Goal: Task Accomplishment & Management: Use online tool/utility

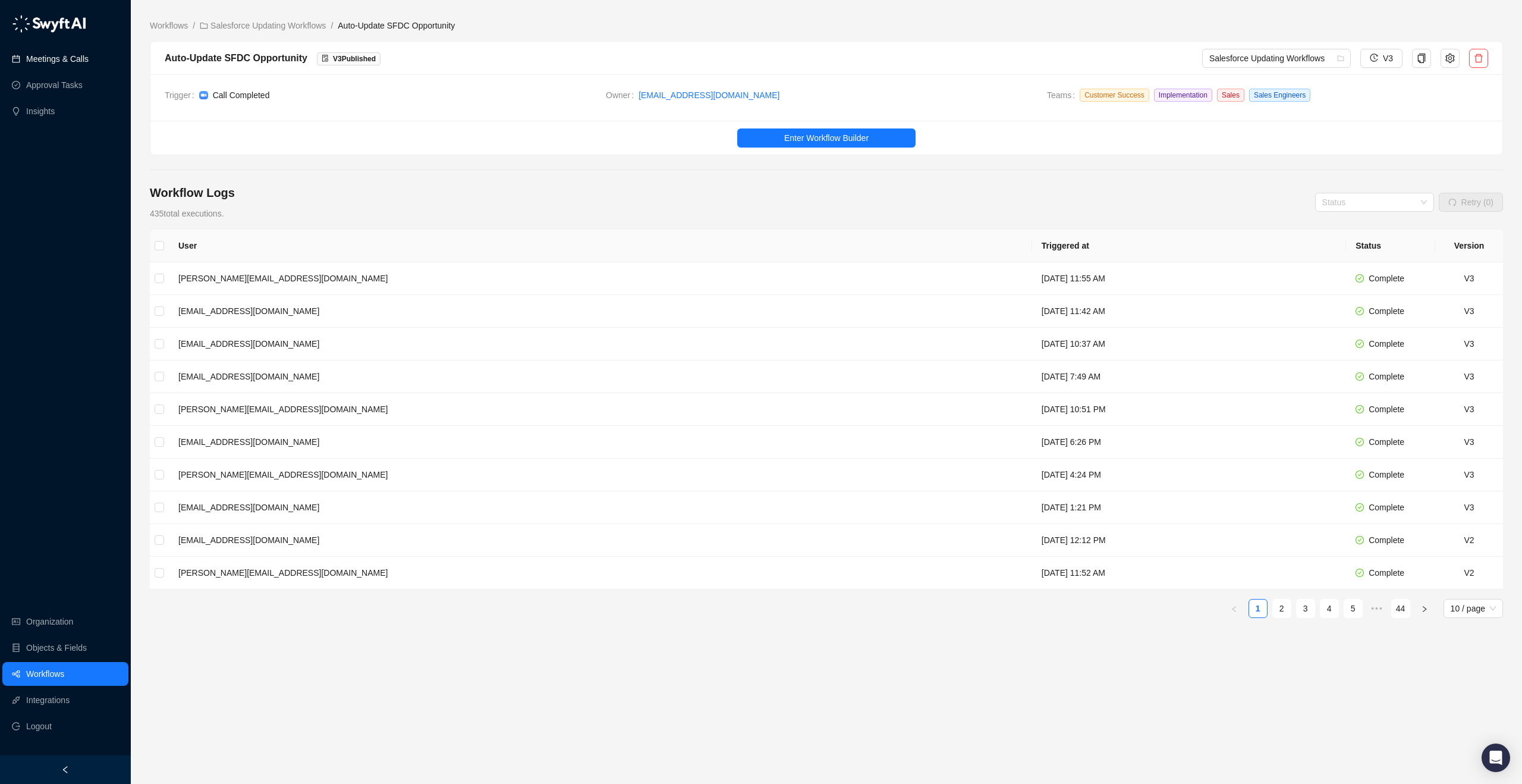
click at [78, 60] on link "Meetings & Calls" at bounding box center [58, 59] width 63 height 24
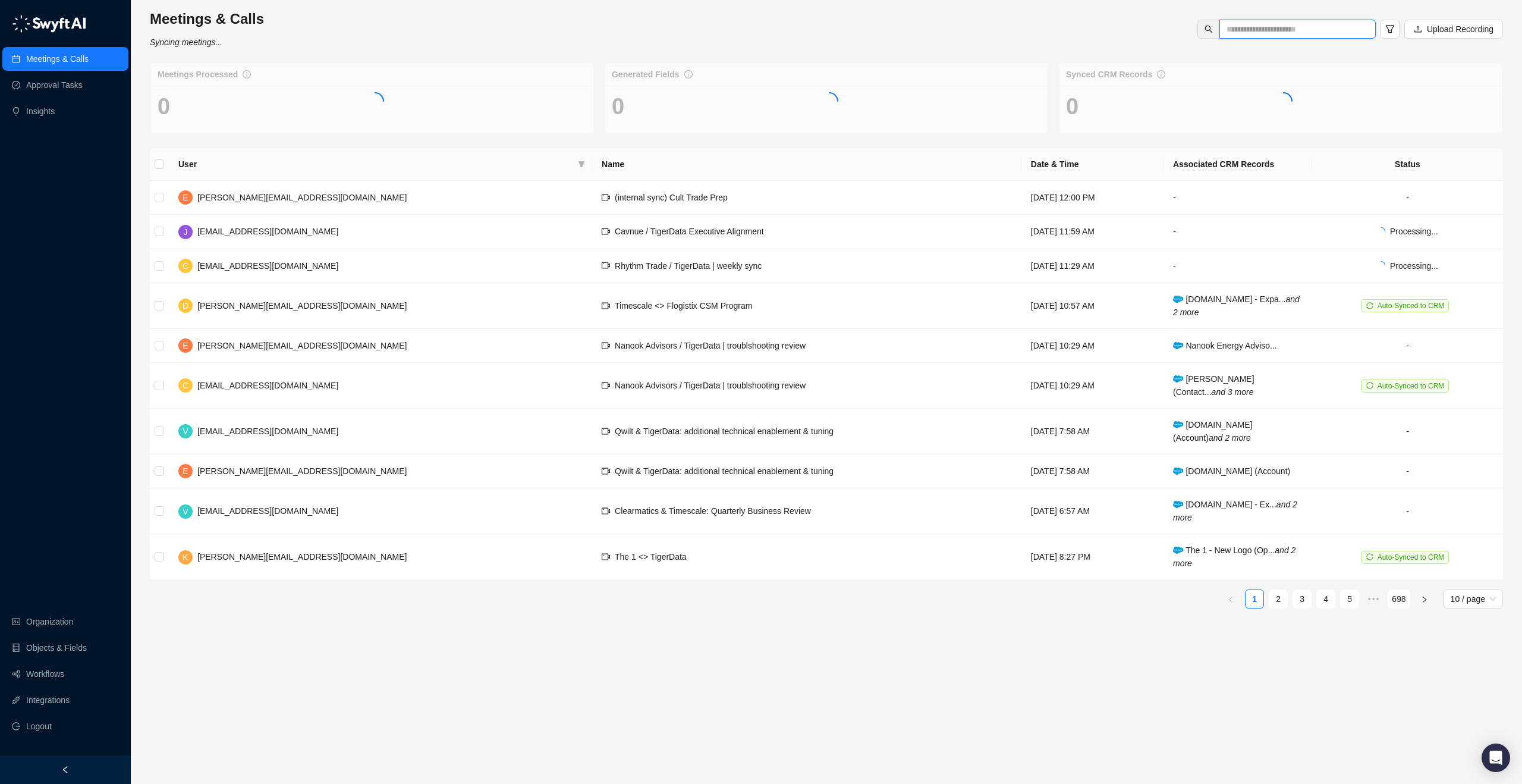
click at [1297, 31] on input "text" at bounding box center [1293, 29] width 133 height 13
type input "****"
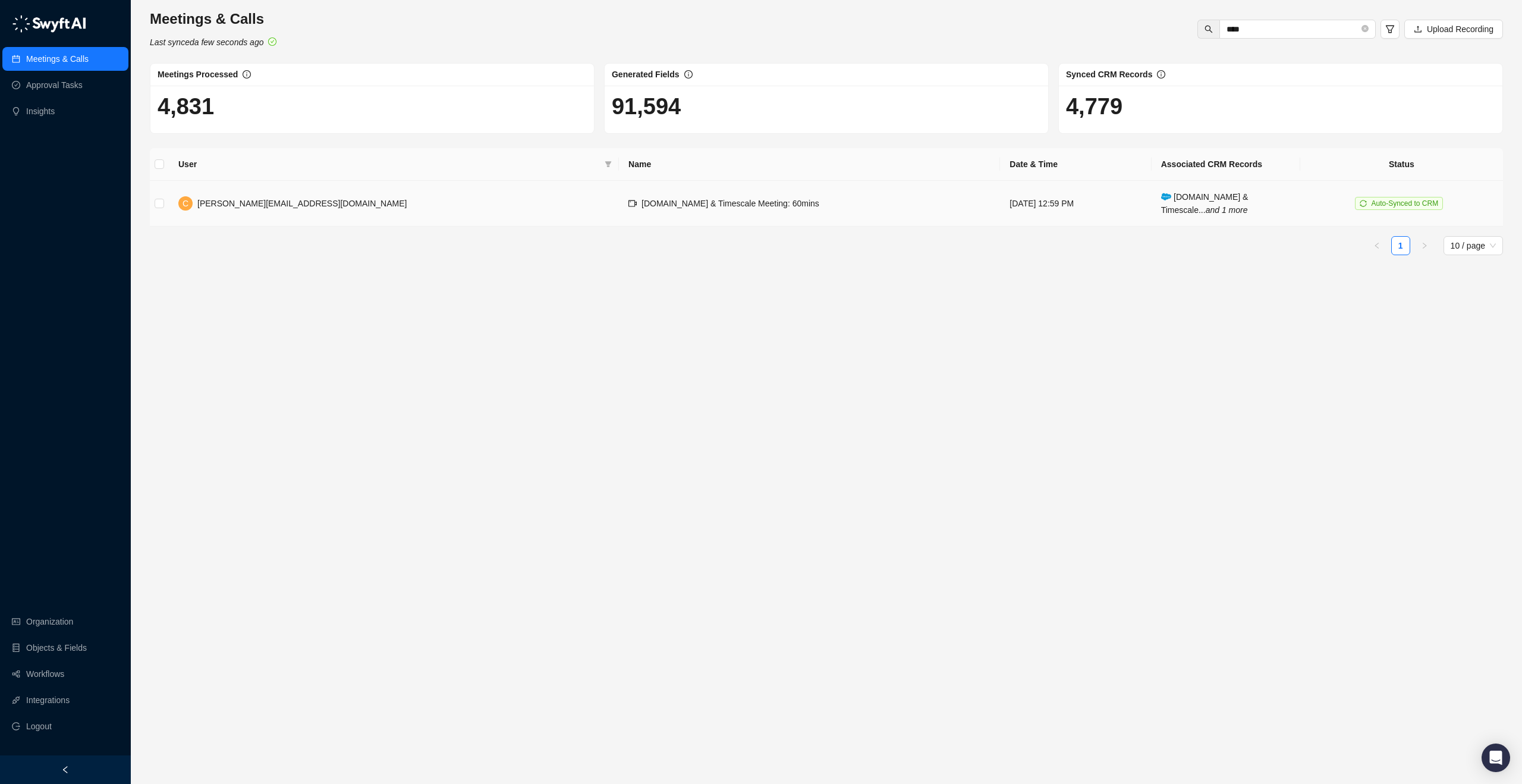
click at [641, 205] on span "[DOMAIN_NAME] & Timescale Meeting: 60mins" at bounding box center [730, 204] width 177 height 10
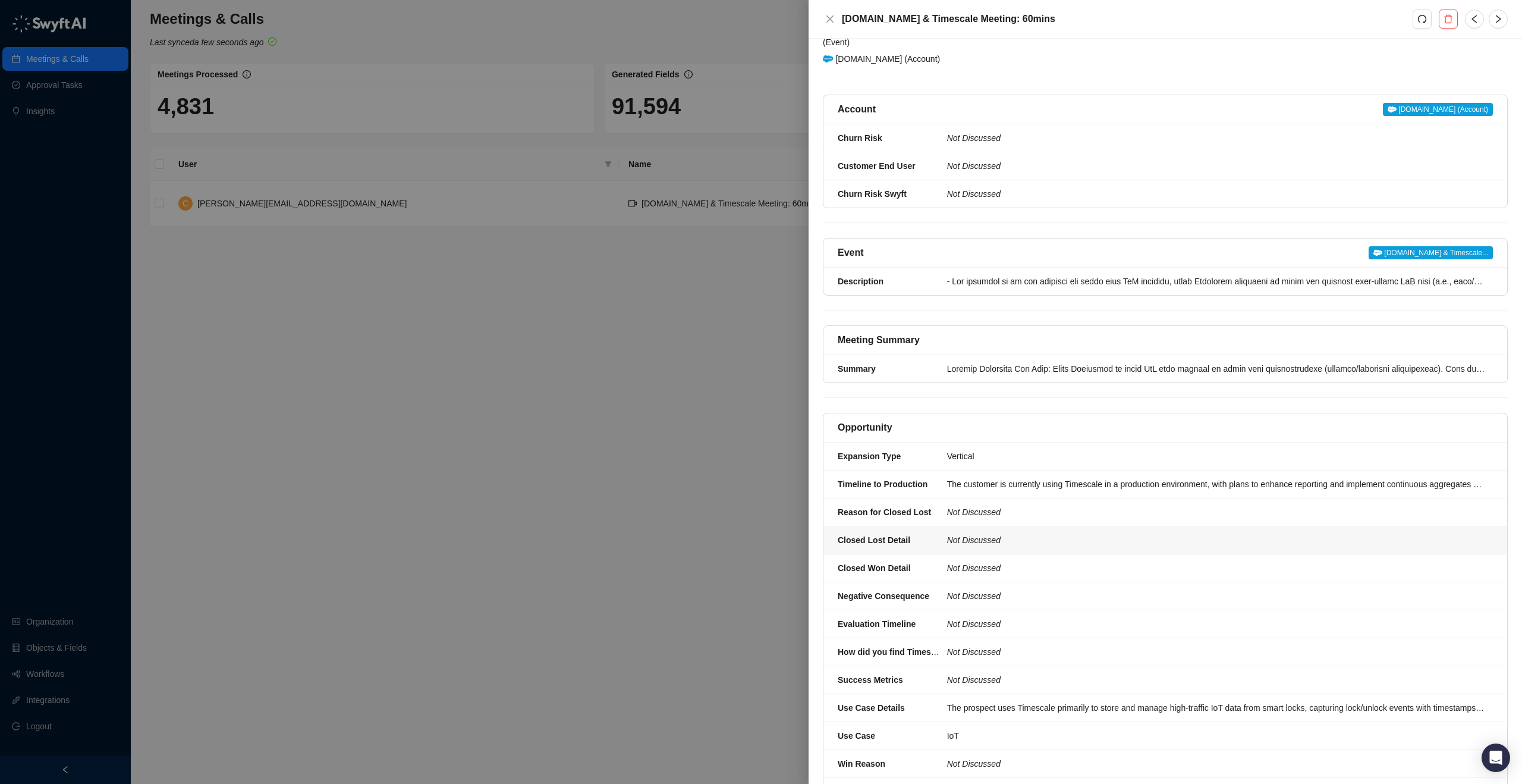
scroll to position [77, 0]
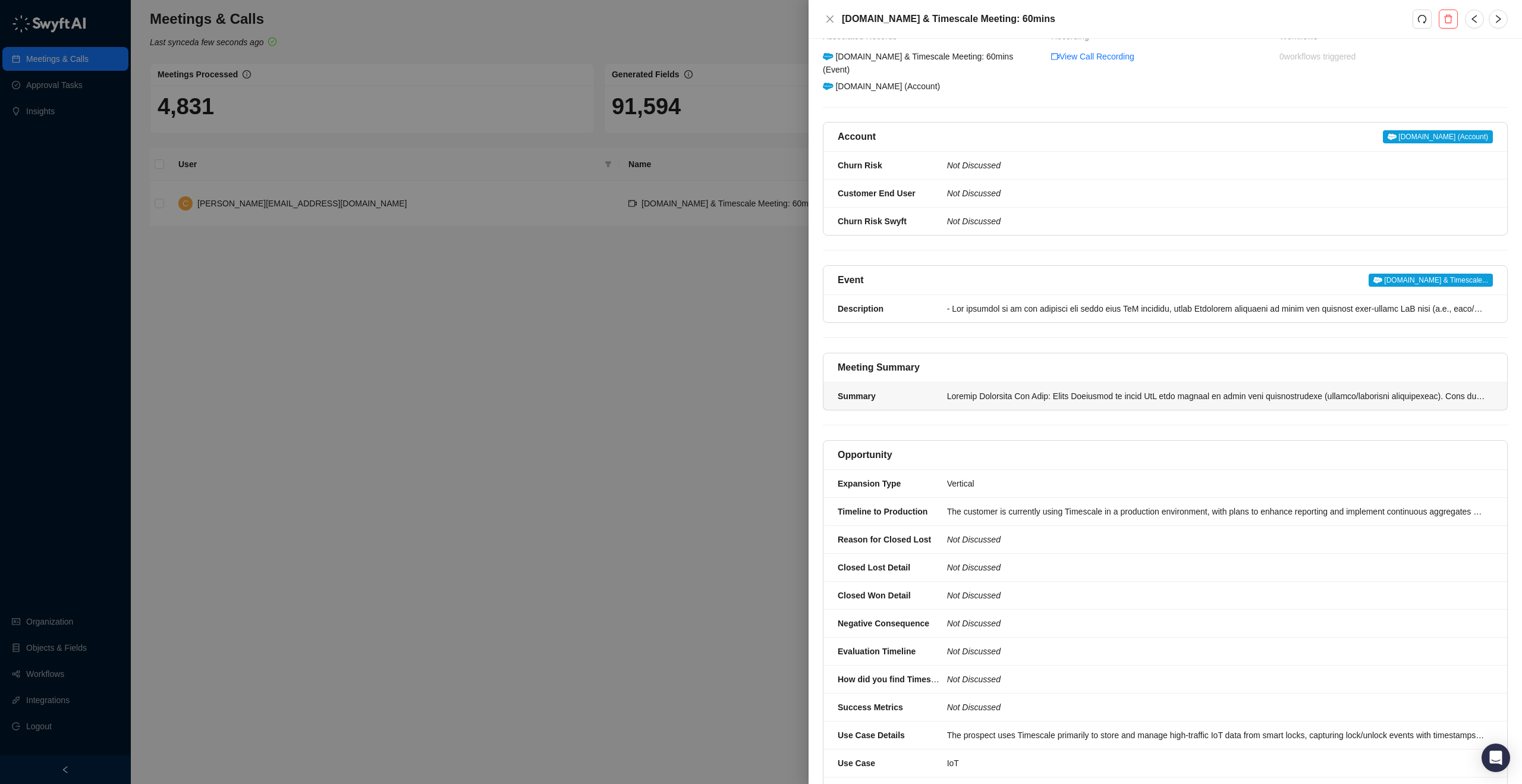
click at [962, 390] on div at bounding box center [1217, 396] width 539 height 13
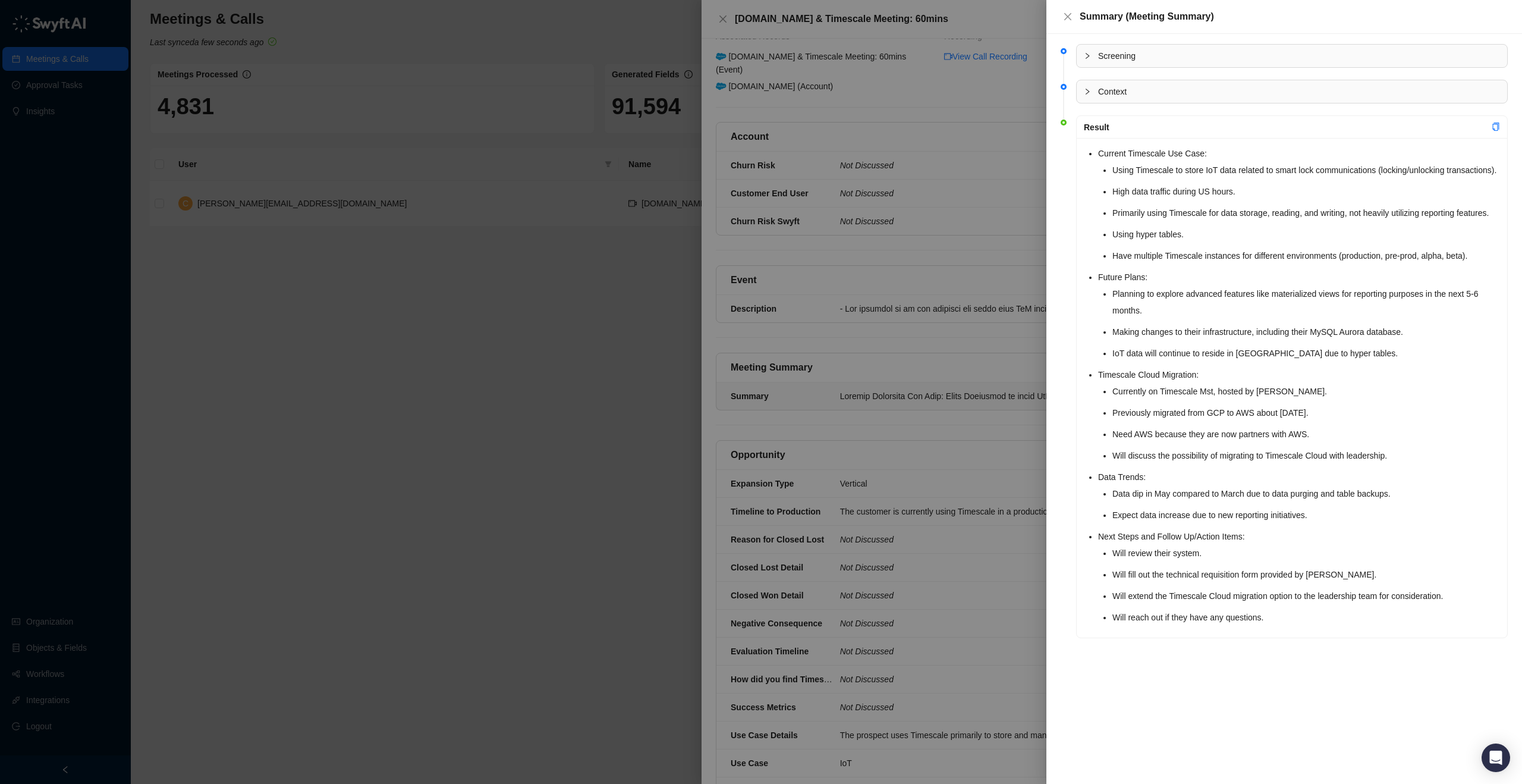
click at [541, 318] on div at bounding box center [761, 392] width 1522 height 784
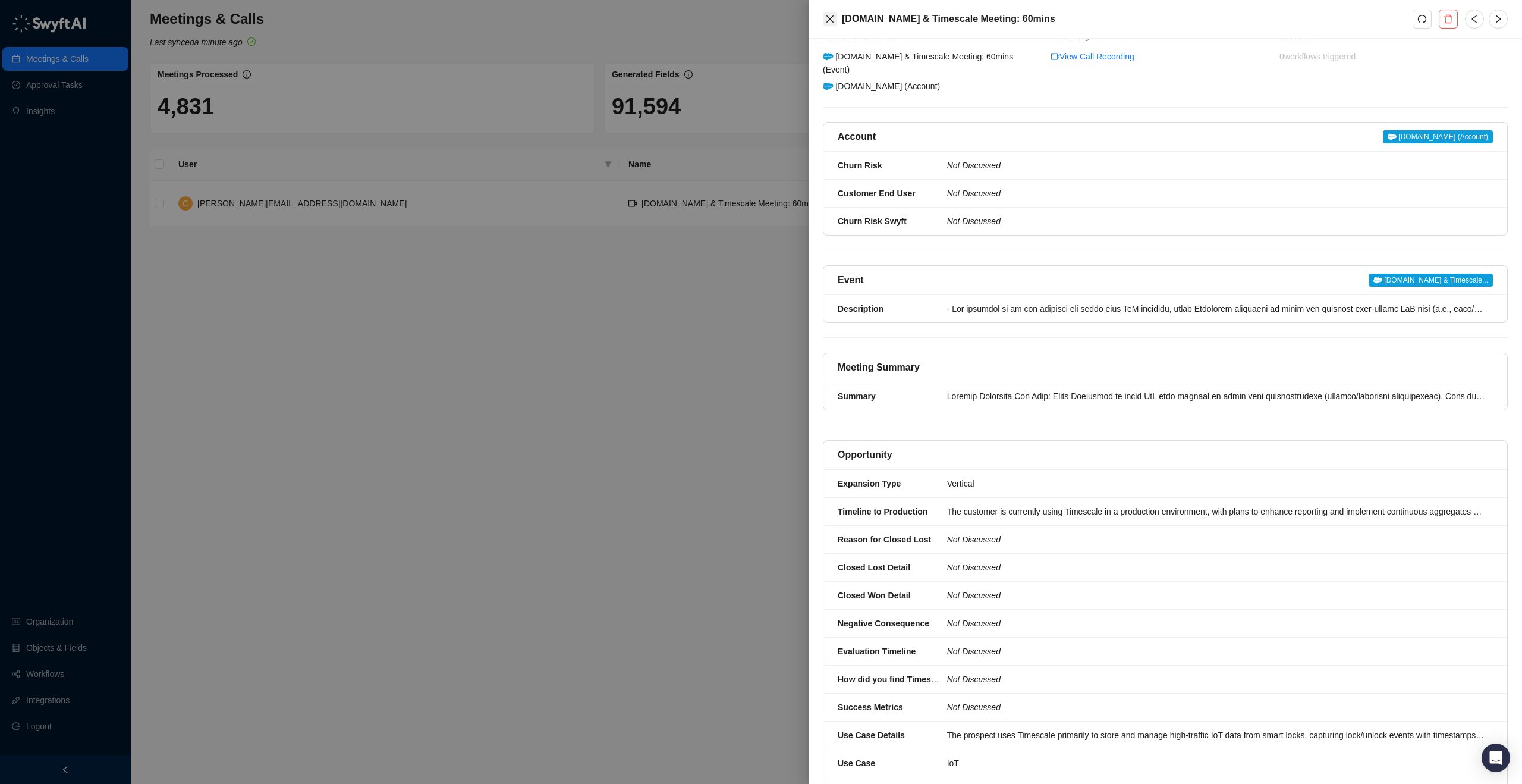
click at [821, 17] on div "[DOMAIN_NAME] & Timescale Meeting: 60mins" at bounding box center [1165, 19] width 714 height 39
click at [823, 17] on button "Close" at bounding box center [830, 18] width 14 height 14
